Goal: Transaction & Acquisition: Purchase product/service

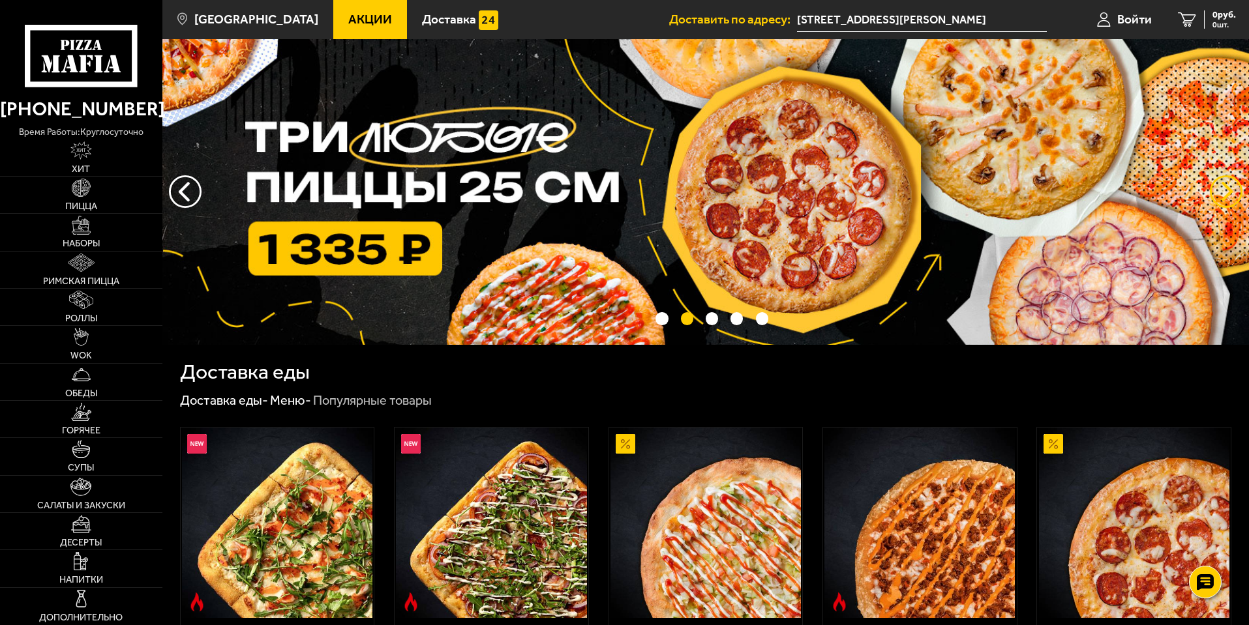
click at [1225, 191] on button "предыдущий" at bounding box center [1226, 191] width 33 height 33
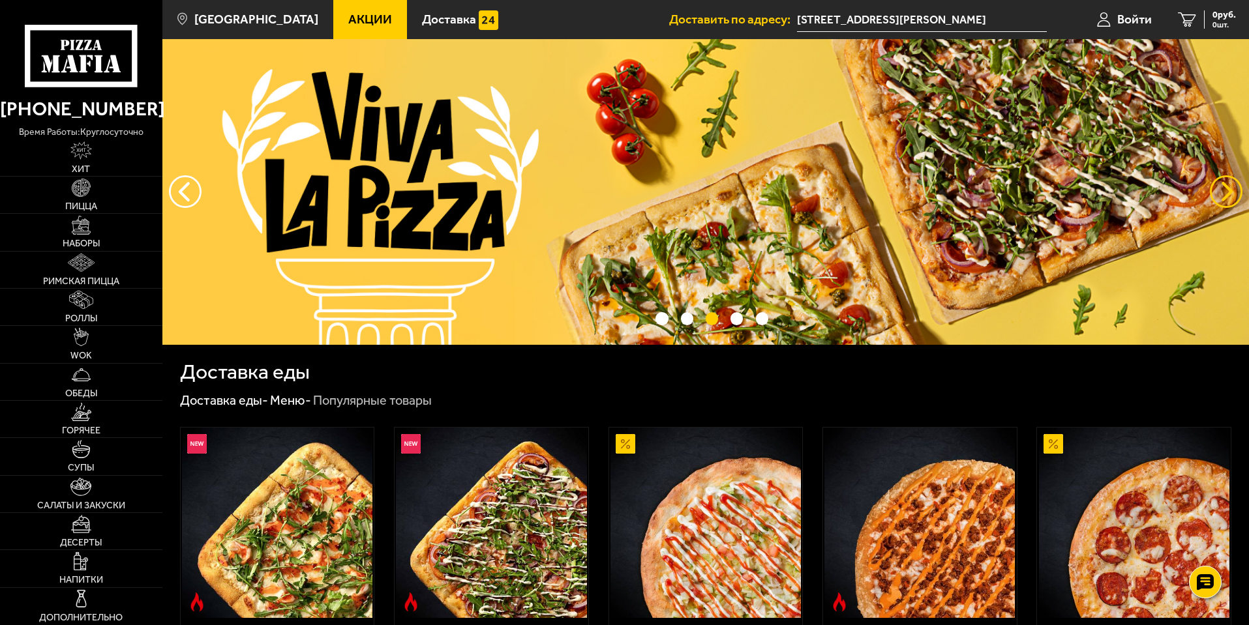
click at [1225, 191] on button "предыдущий" at bounding box center [1226, 191] width 33 height 33
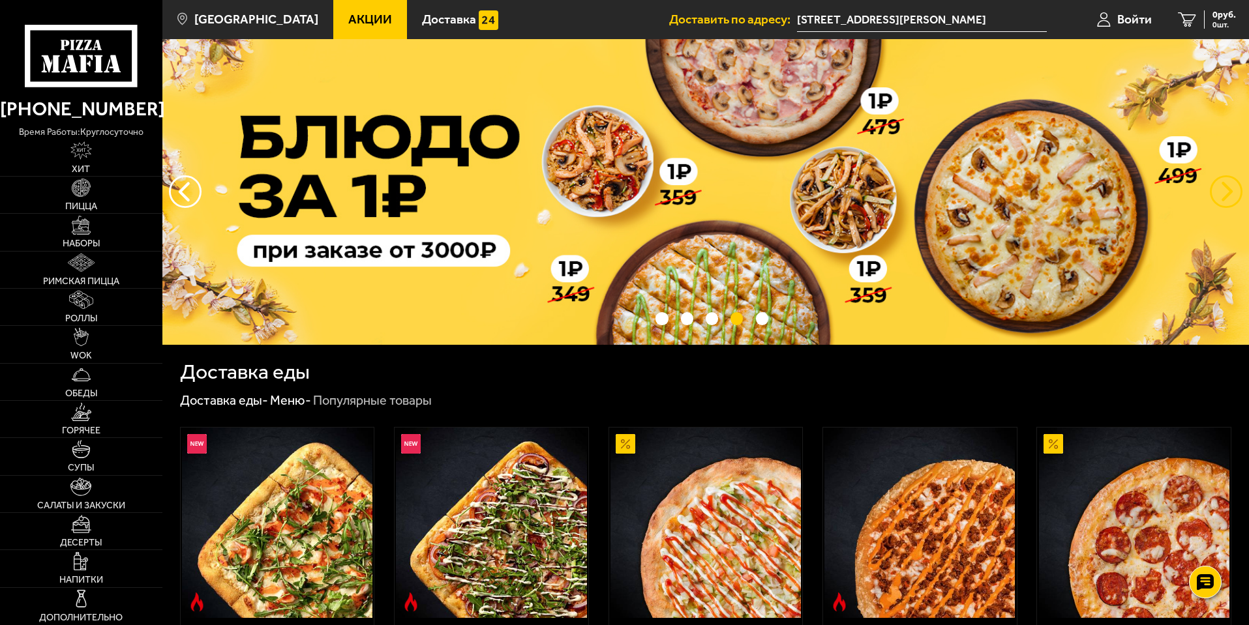
click at [1225, 191] on button "предыдущий" at bounding box center [1226, 191] width 33 height 33
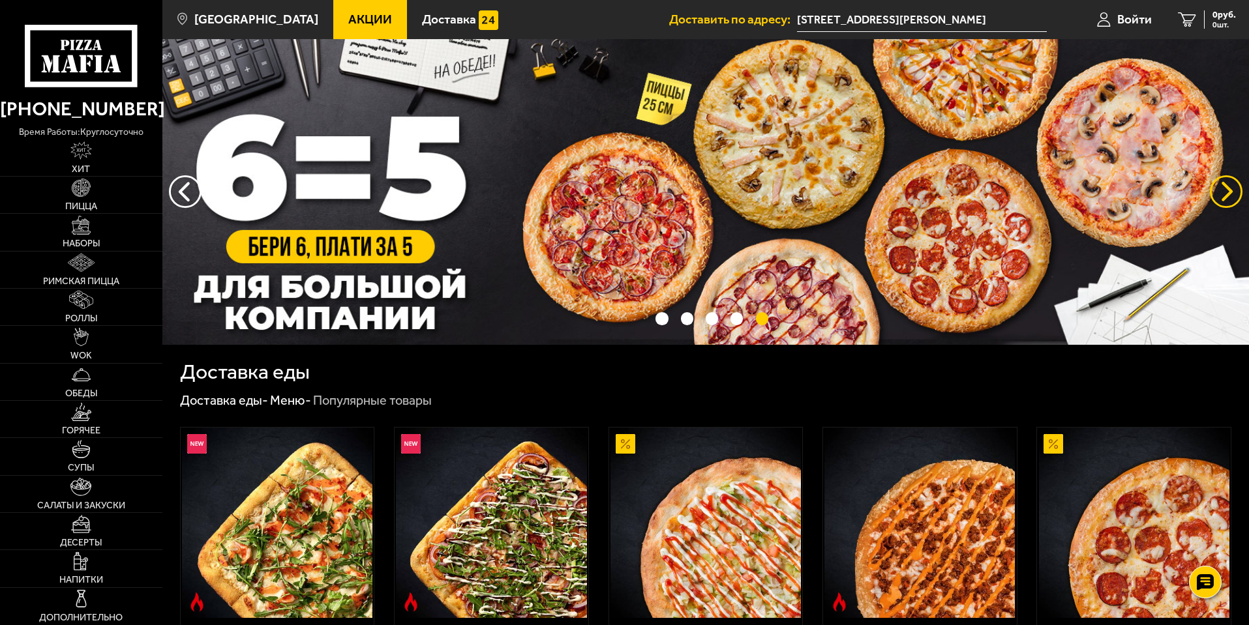
click at [1225, 191] on button "предыдущий" at bounding box center [1226, 191] width 33 height 33
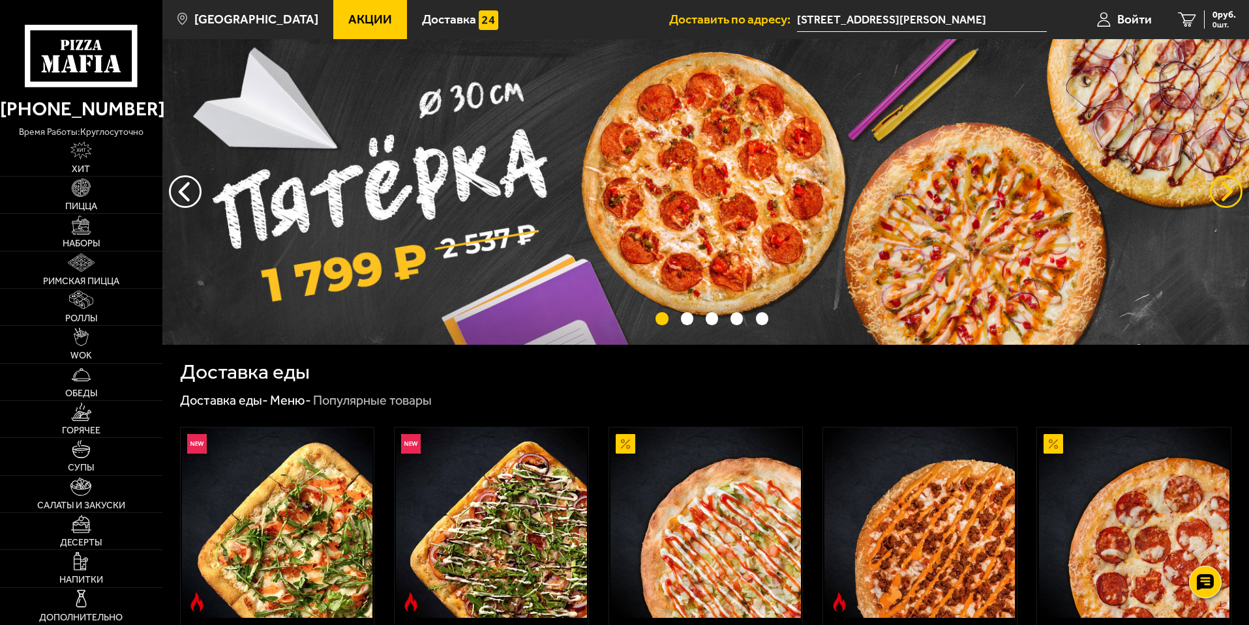
click at [1225, 191] on button "предыдущий" at bounding box center [1226, 191] width 33 height 33
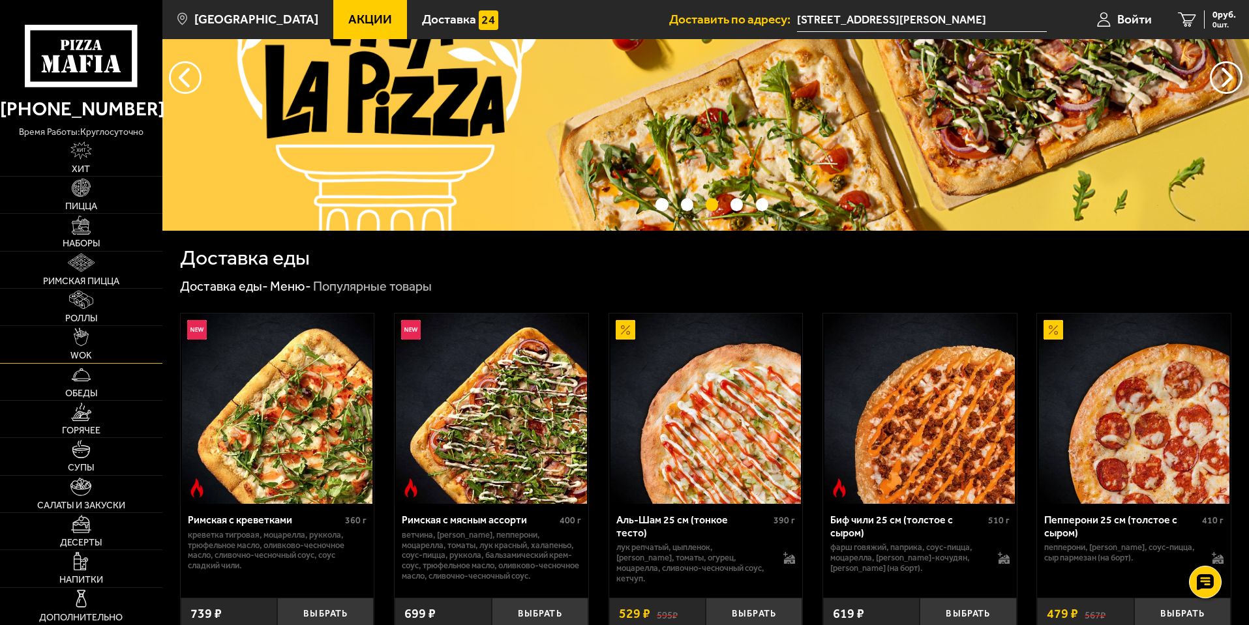
scroll to position [196, 0]
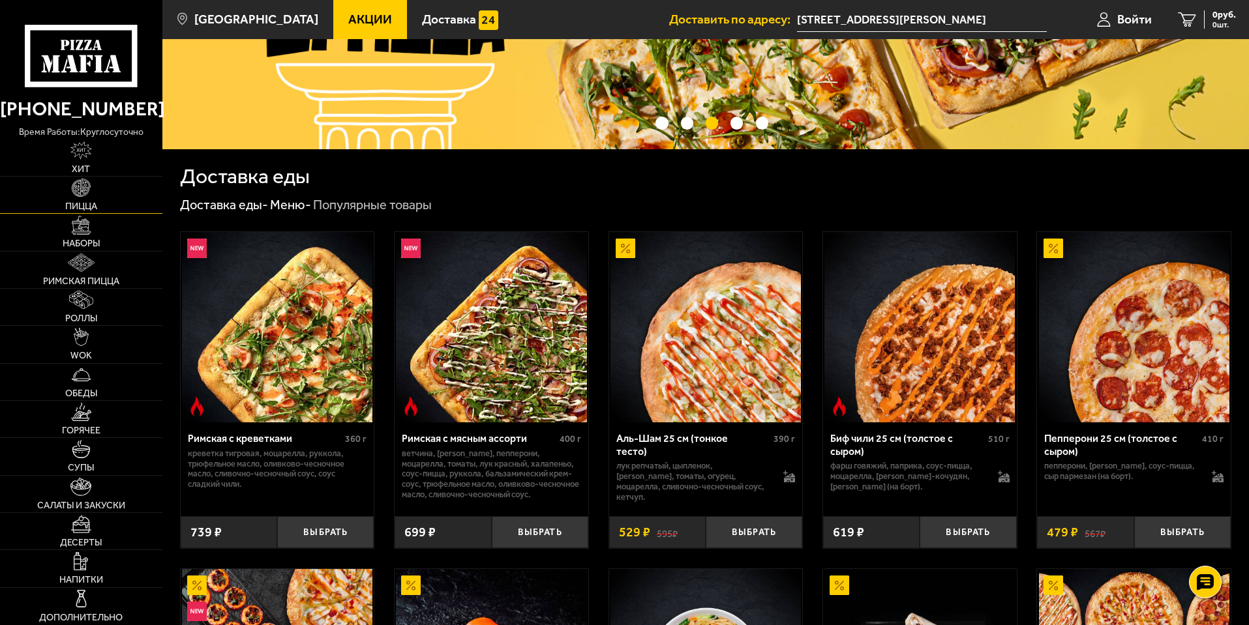
click at [82, 197] on img at bounding box center [81, 188] width 18 height 18
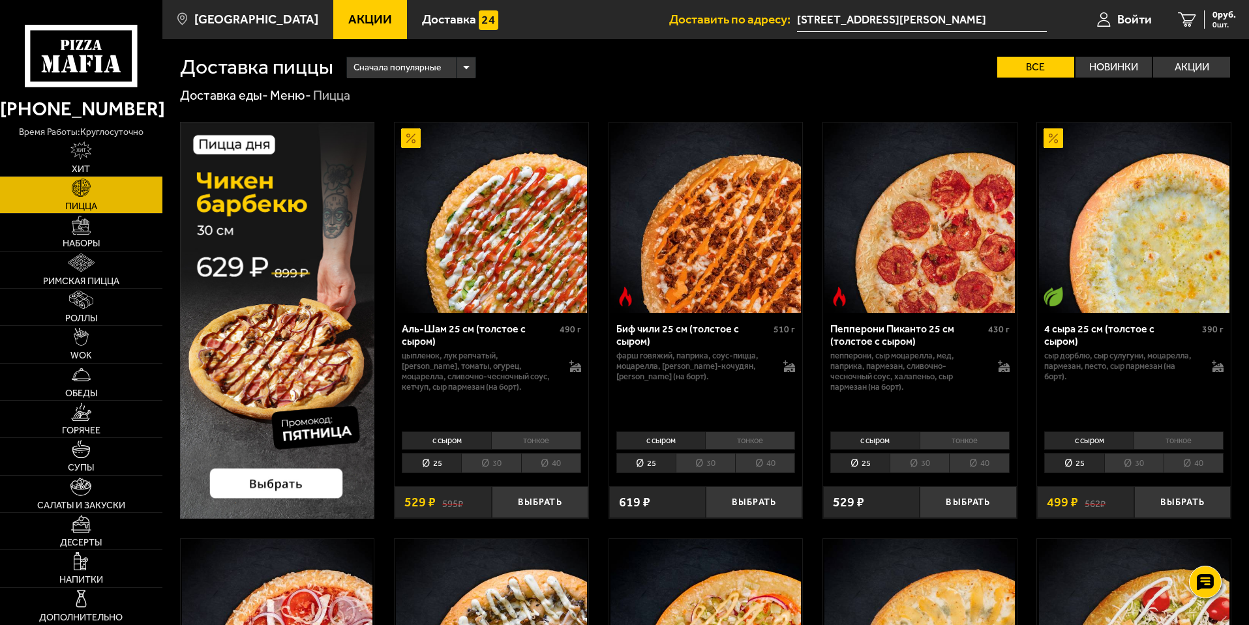
click at [363, 10] on link "Акции" at bounding box center [370, 19] width 74 height 39
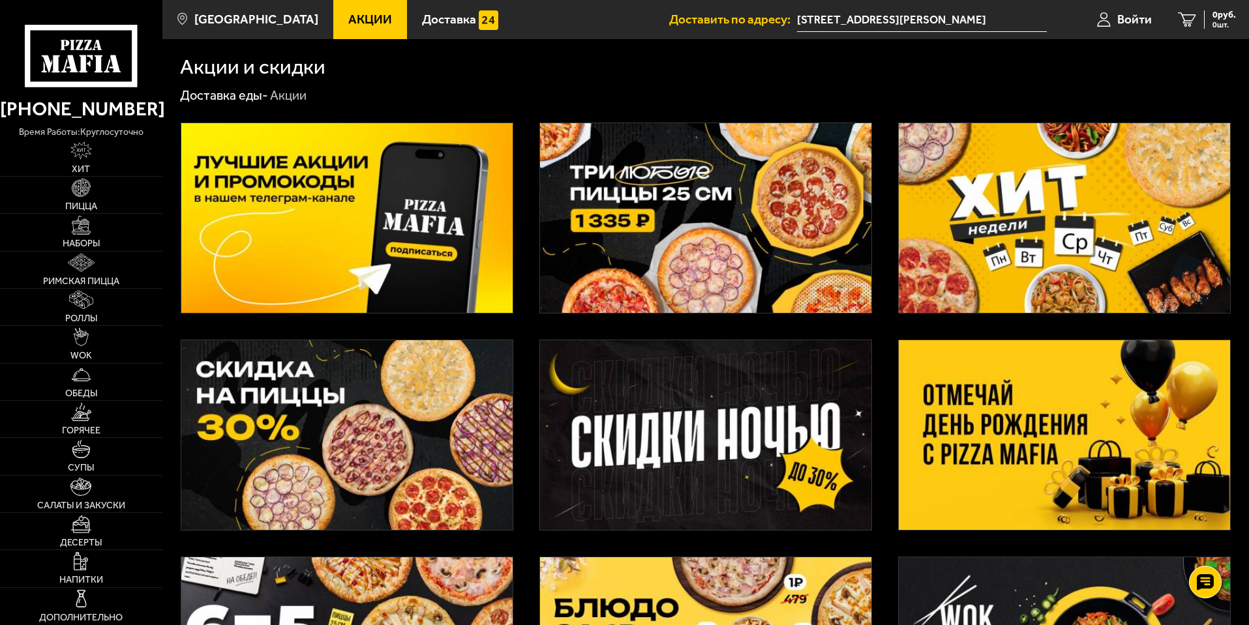
click at [348, 462] on img at bounding box center [346, 435] width 331 height 190
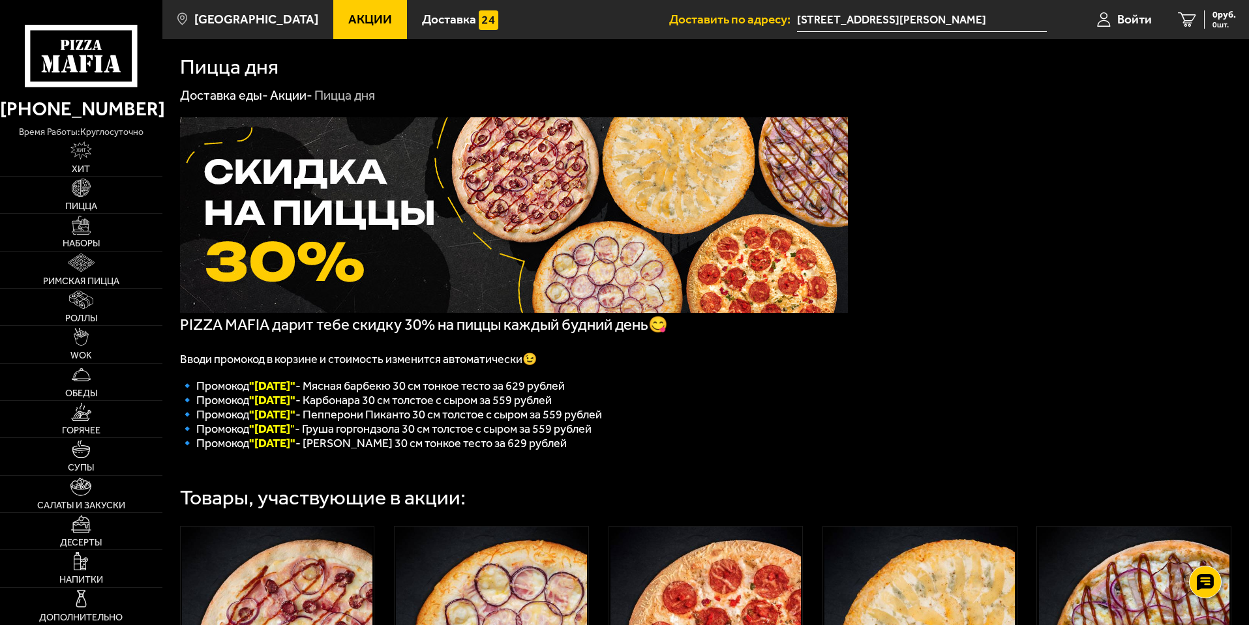
drag, startPoint x: 580, startPoint y: 455, endPoint x: 177, endPoint y: 453, distance: 403.6
click at [177, 453] on div "PIZZA MAFIA дарит тебе скидку 30% на пиццы каждый будний день😋 Вводи промокод в…" at bounding box center [705, 501] width 1086 height 795
click at [820, 406] on p "🔹 Промокод "Вторник" - Карбонара 30 см толстое с сыром за 559 рублей" at bounding box center [514, 400] width 668 height 14
click at [426, 7] on link "Доставка" at bounding box center [460, 19] width 106 height 39
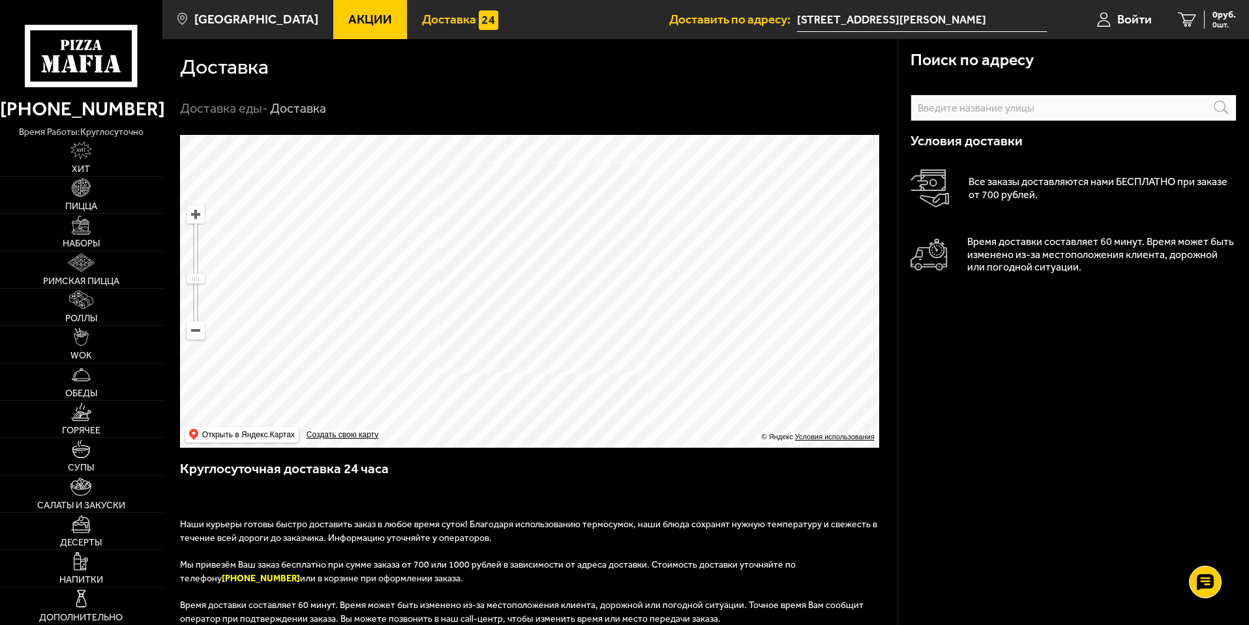
click at [351, 17] on span "Акции" at bounding box center [370, 19] width 44 height 12
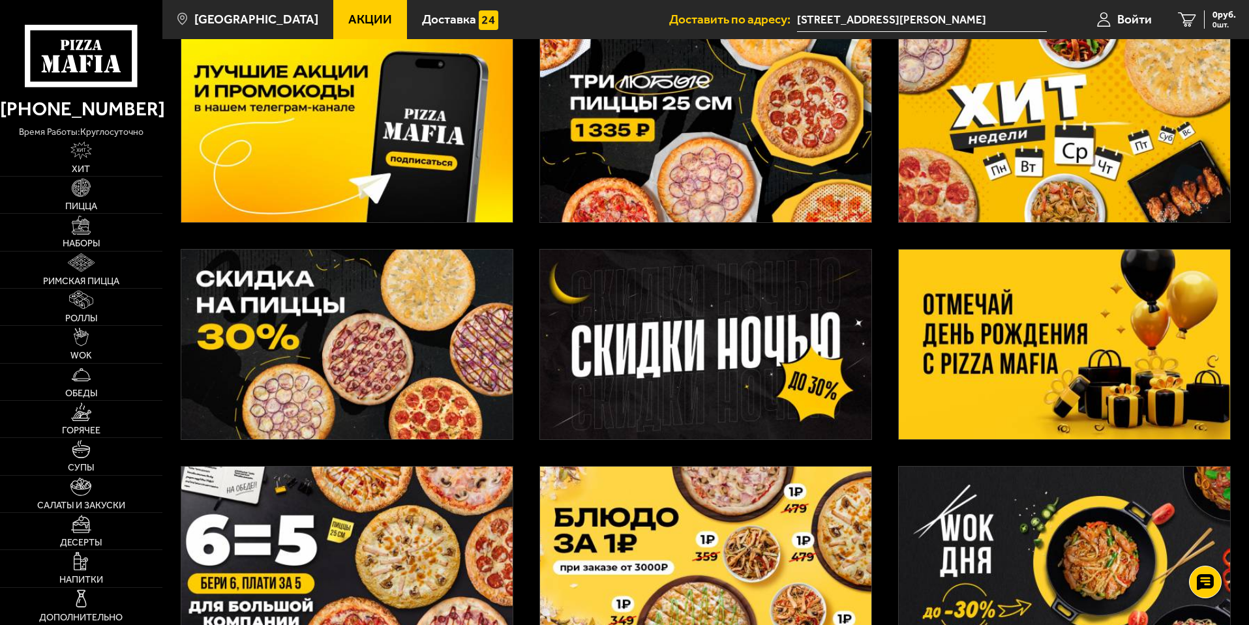
scroll to position [8, 0]
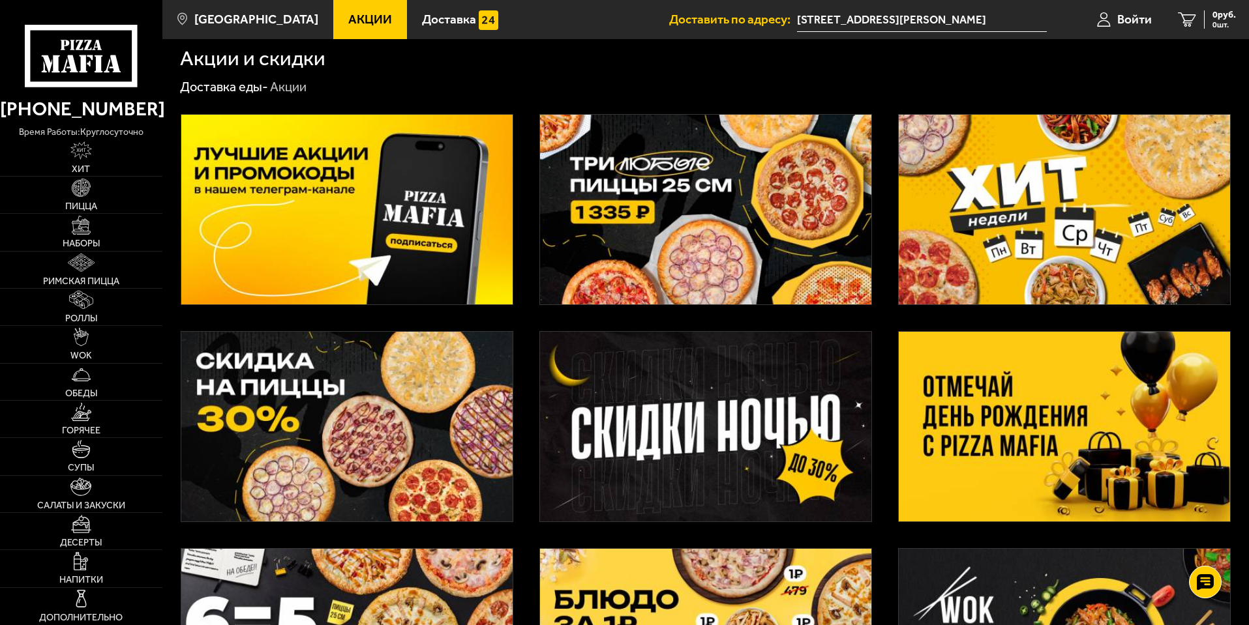
click at [779, 384] on img at bounding box center [705, 427] width 331 height 190
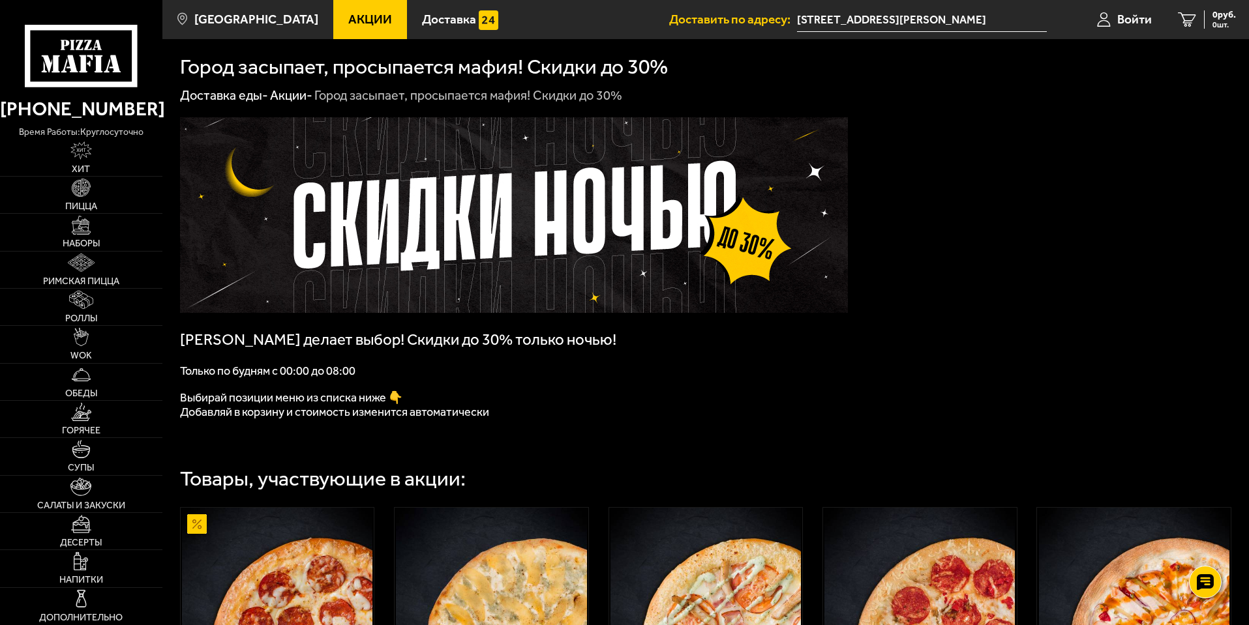
click at [363, 13] on span "Акции" at bounding box center [370, 19] width 44 height 12
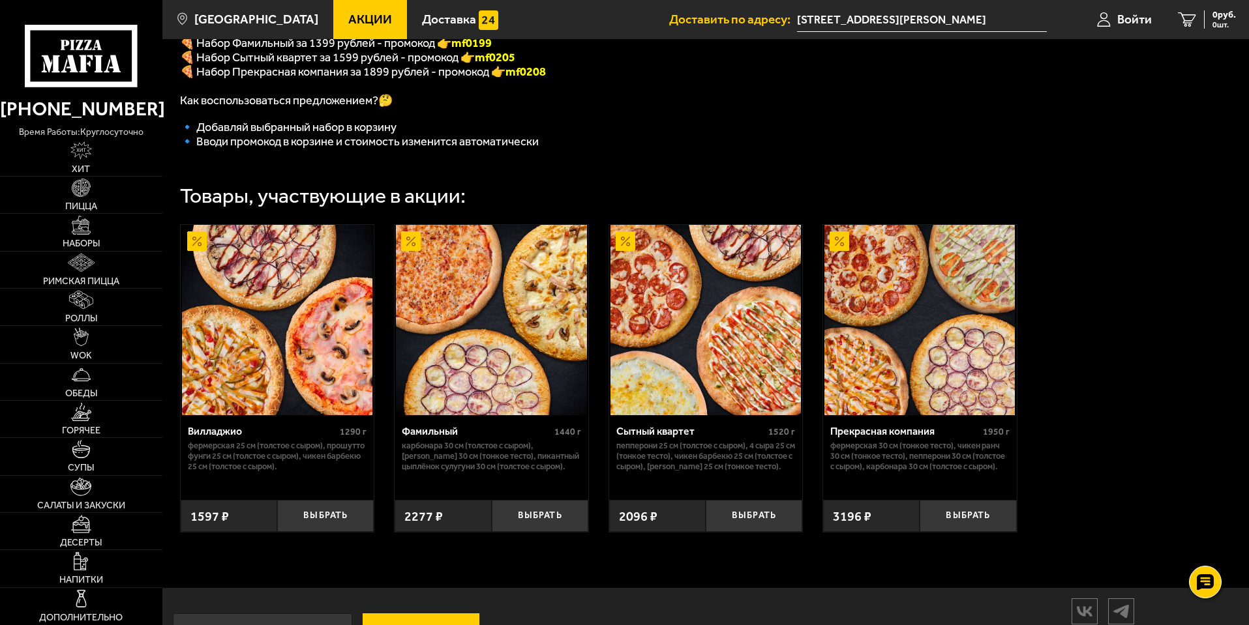
scroll to position [326, 0]
